Goal: Register for event/course

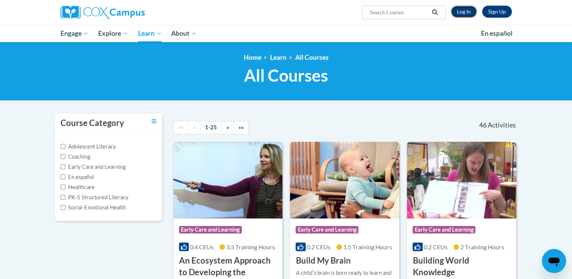
click at [463, 14] on link "Log In" at bounding box center [464, 12] width 26 height 12
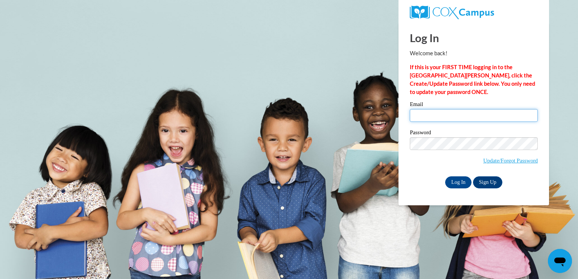
click at [444, 115] on input "Email" at bounding box center [474, 115] width 128 height 13
type input "paigelawson93@hotmail.com"
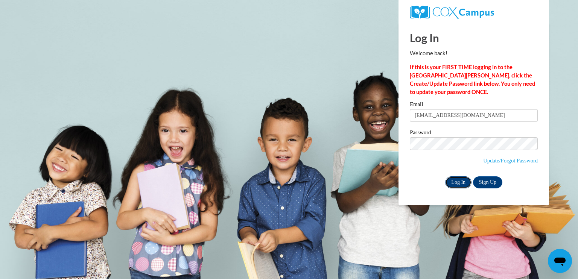
click at [461, 184] on input "Log In" at bounding box center [458, 182] width 26 height 12
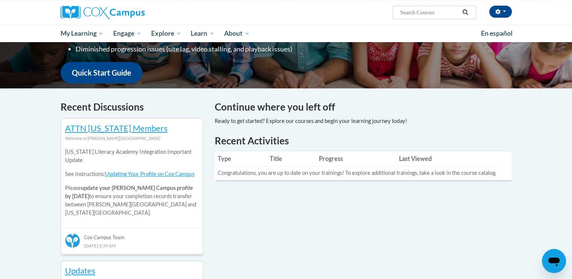
scroll to position [176, 0]
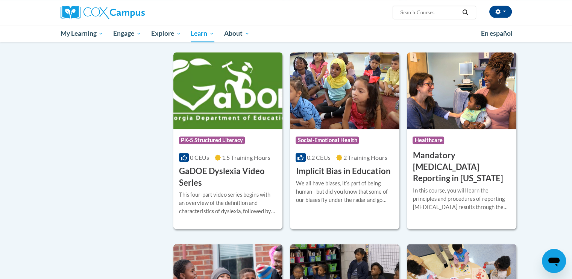
scroll to position [891, 0]
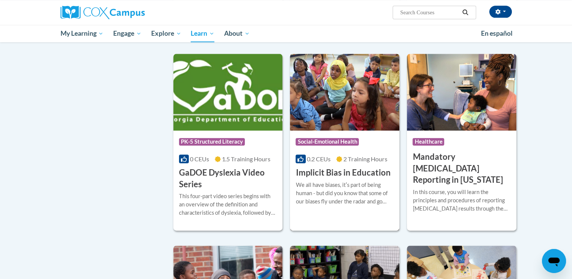
click at [348, 179] on h3 "Implicit Bias in Education" at bounding box center [343, 173] width 95 height 12
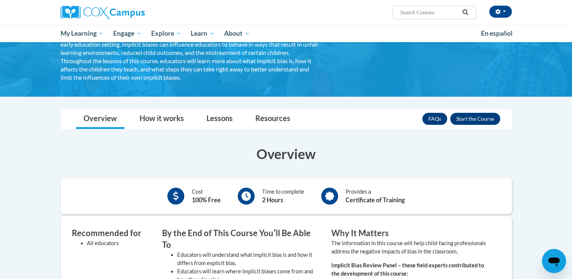
scroll to position [86, 0]
click at [481, 122] on button "Enroll" at bounding box center [475, 119] width 50 height 12
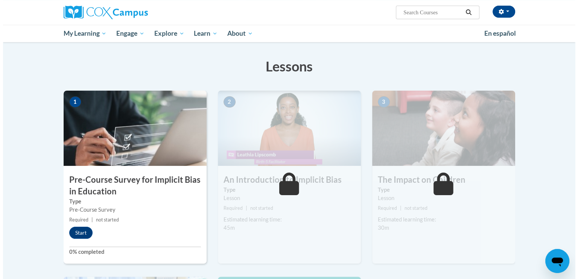
scroll to position [105, 0]
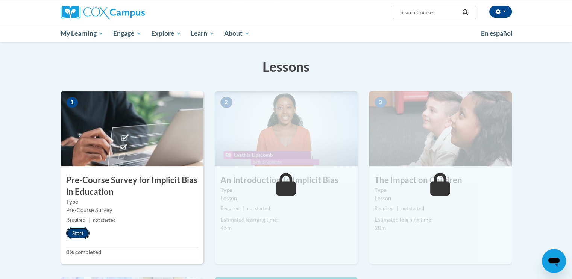
click at [78, 231] on button "Start" at bounding box center [77, 233] width 23 height 12
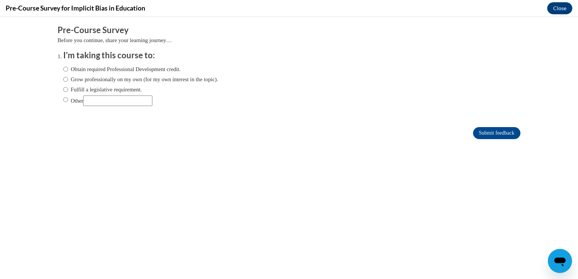
scroll to position [0, 0]
click at [63, 71] on input "Obtain required Professional Development credit." at bounding box center [65, 69] width 5 height 8
radio input "true"
click at [495, 137] on input "Submit feedback" at bounding box center [496, 133] width 47 height 12
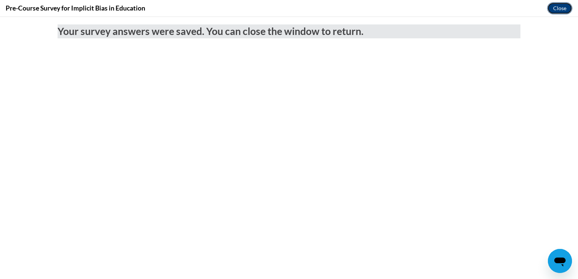
click at [564, 7] on button "Close" at bounding box center [559, 8] width 25 height 12
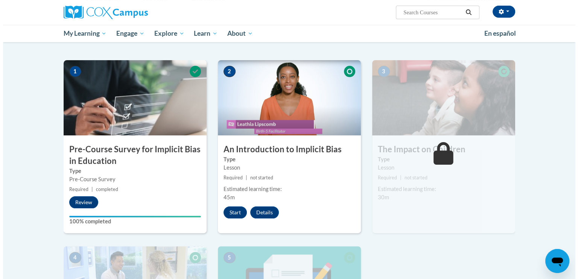
scroll to position [134, 0]
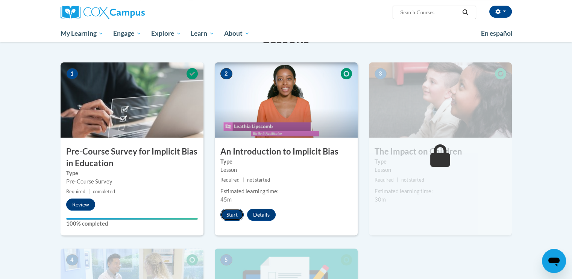
click at [239, 219] on button "Start" at bounding box center [231, 215] width 23 height 12
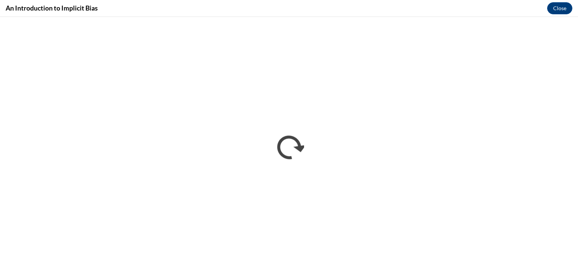
scroll to position [0, 0]
